Goal: Task Accomplishment & Management: Complete application form

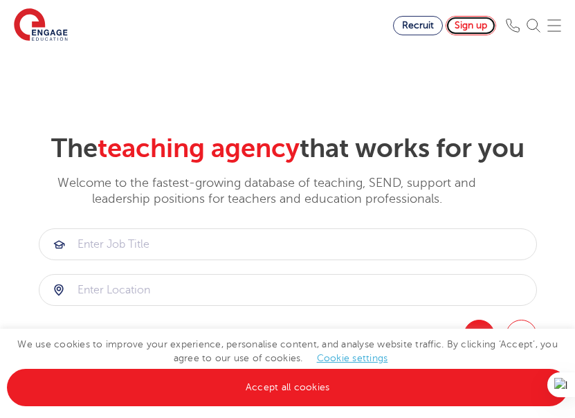
click at [478, 24] on link "Sign up" at bounding box center [470, 25] width 50 height 19
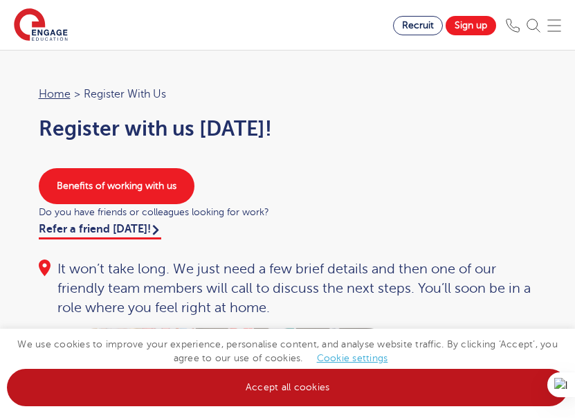
click at [303, 394] on link "Accept all cookies" at bounding box center [287, 387] width 561 height 37
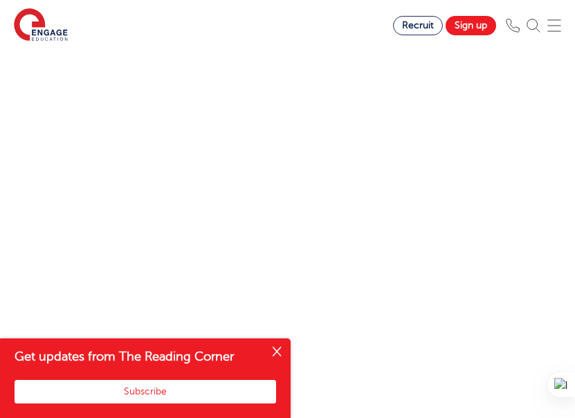
scroll to position [681, 0]
click at [274, 345] on button "Close" at bounding box center [277, 352] width 28 height 28
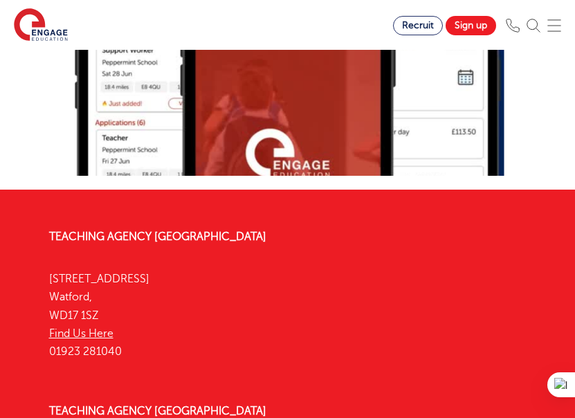
scroll to position [1489, 0]
